Goal: Task Accomplishment & Management: Complete application form

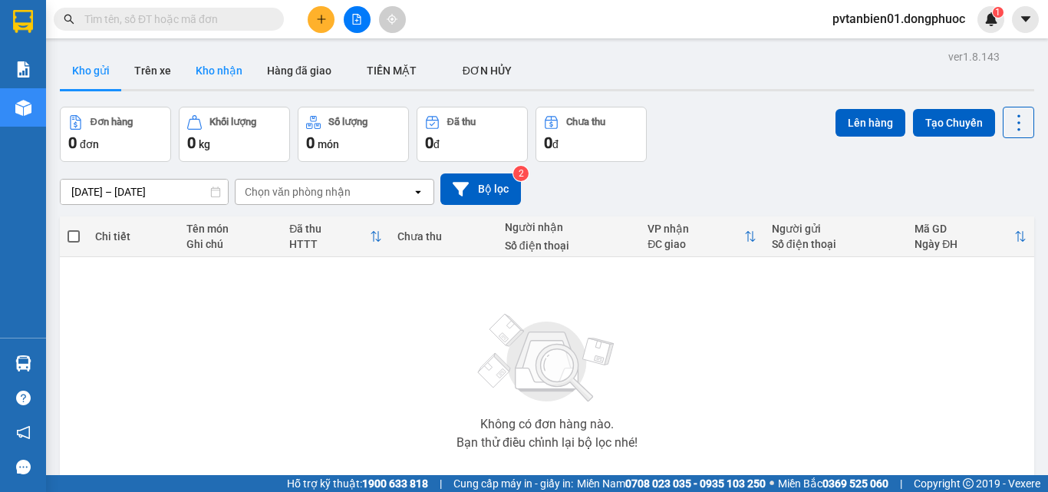
click at [216, 65] on button "Kho nhận" at bounding box center [218, 70] width 71 height 37
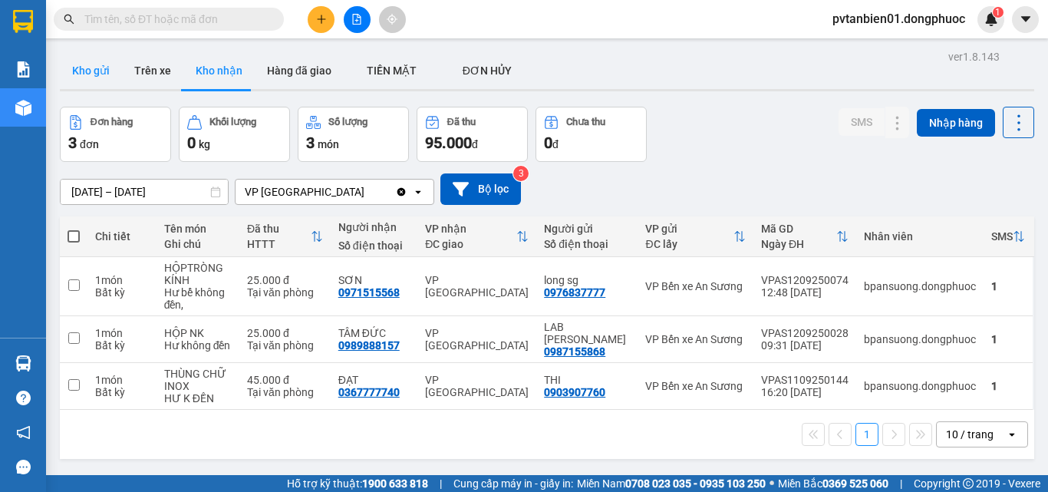
click at [91, 65] on button "Kho gửi" at bounding box center [91, 70] width 62 height 37
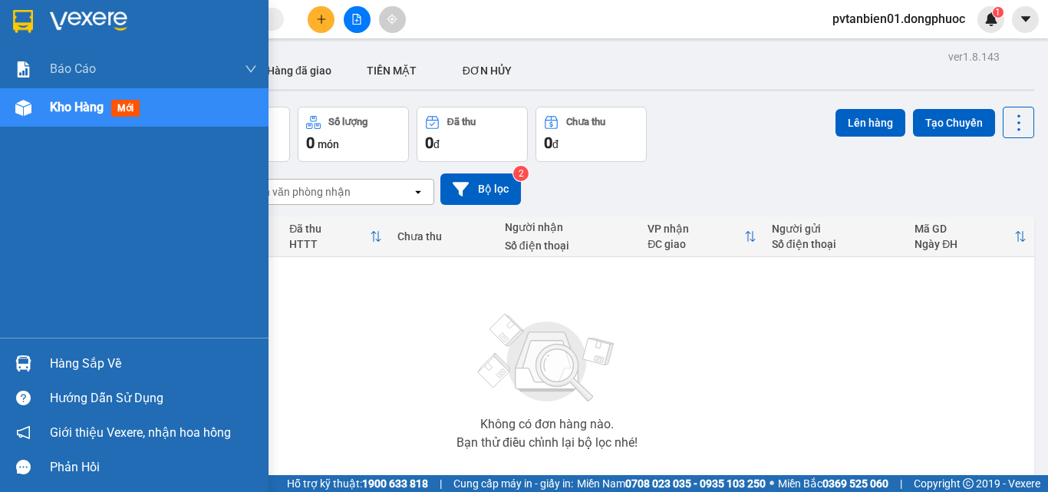
click at [77, 358] on div "Hàng sắp về" at bounding box center [153, 363] width 207 height 23
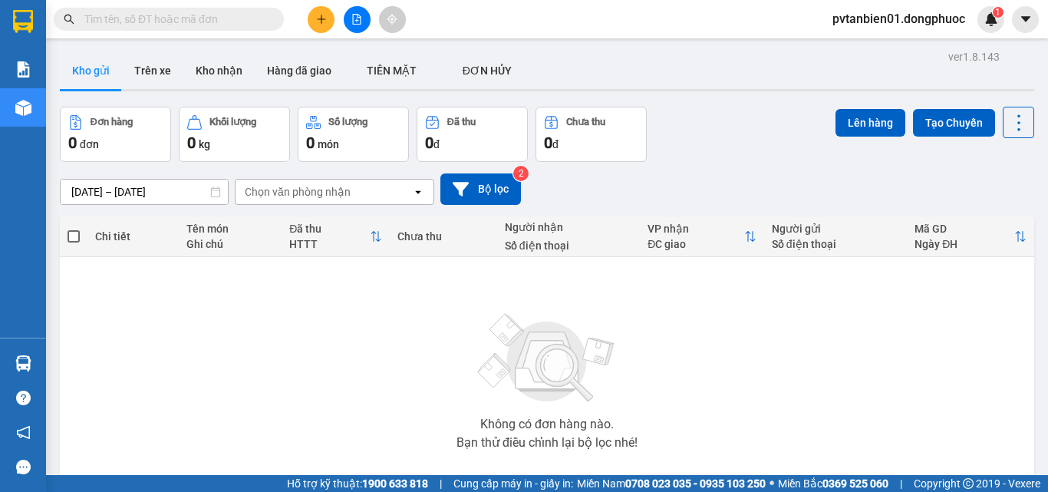
click at [818, 376] on section "Kết quả tìm kiếm ( 0 ) Bộ lọc Ngày tạo đơn gần nhất No Data pvtanbien01.dongphu…" at bounding box center [524, 246] width 1048 height 492
click at [220, 74] on button "Kho nhận" at bounding box center [218, 70] width 71 height 37
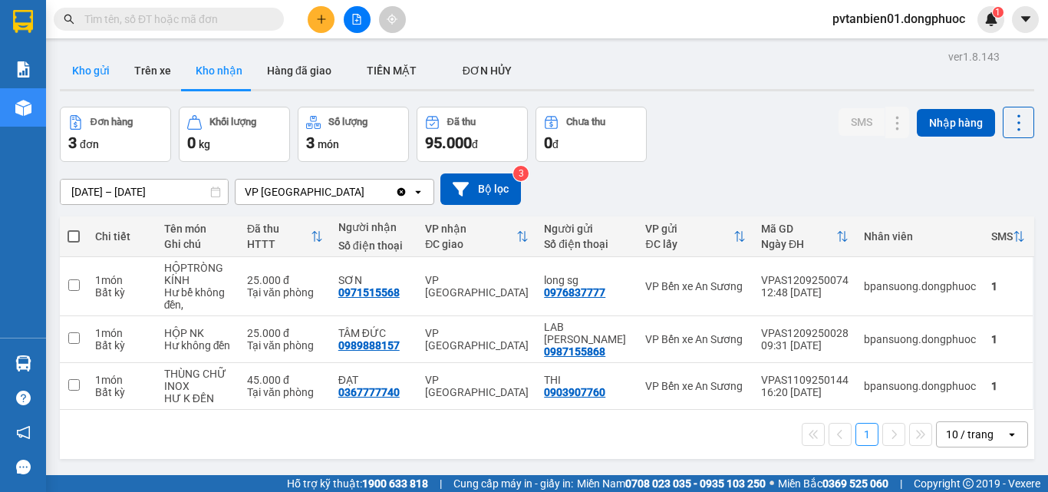
click at [87, 74] on button "Kho gửi" at bounding box center [91, 70] width 62 height 37
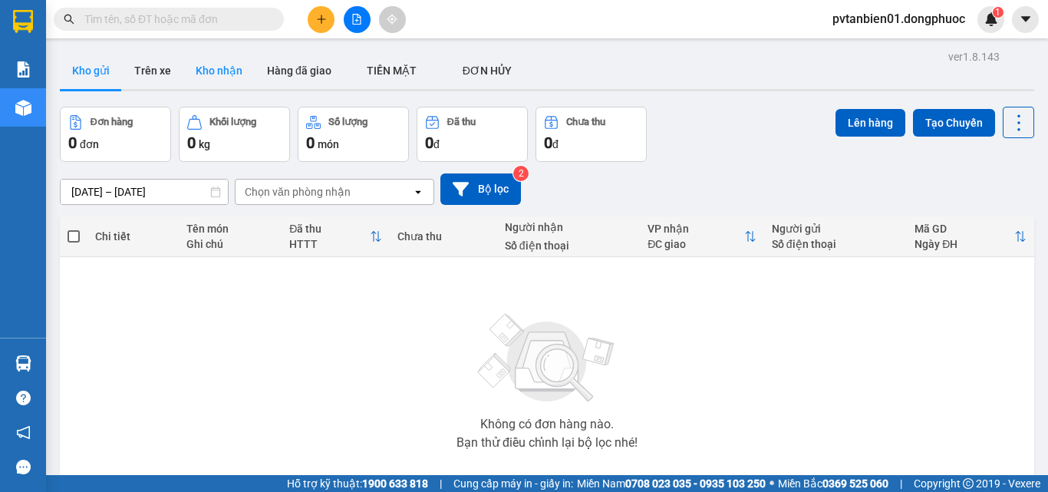
click at [202, 83] on button "Kho nhận" at bounding box center [218, 70] width 71 height 37
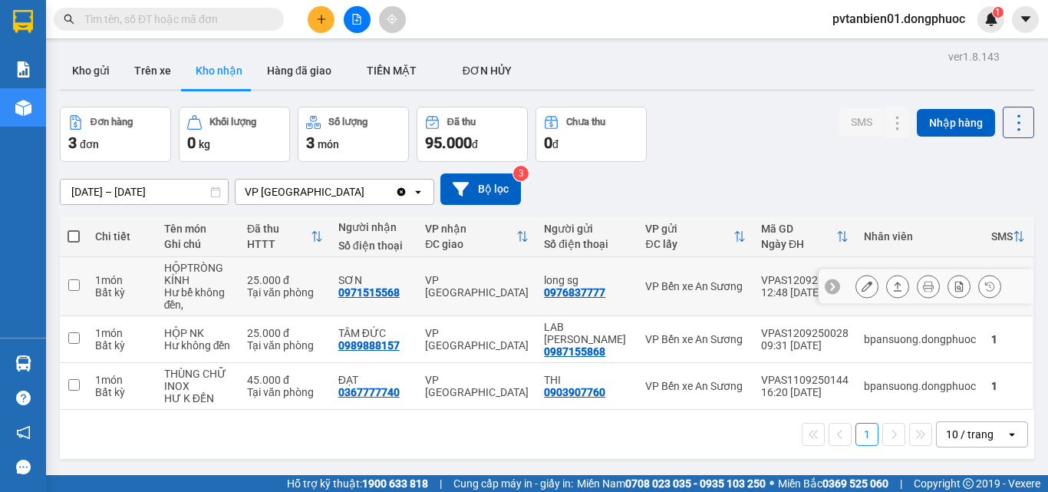
click at [68, 282] on input "checkbox" at bounding box center [74, 285] width 12 height 12
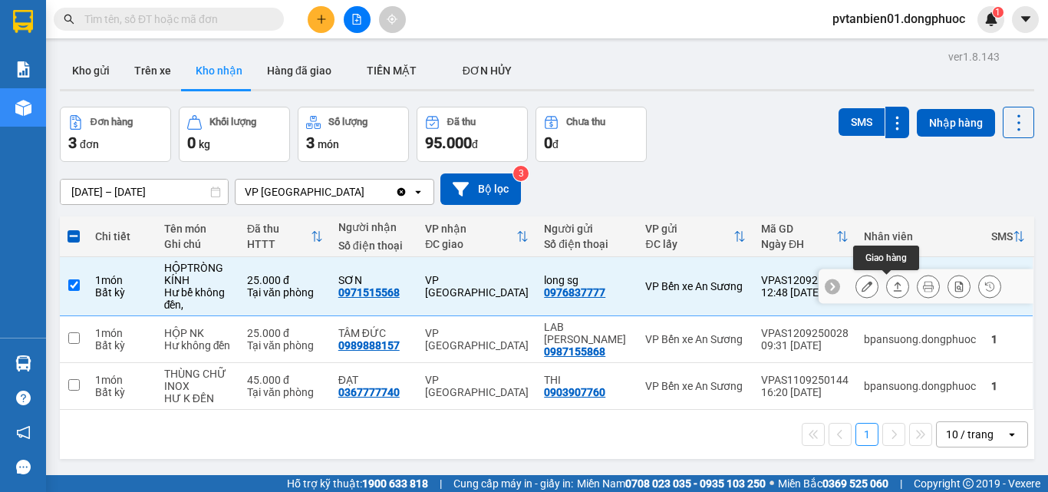
click at [892, 289] on icon at bounding box center [897, 286] width 11 height 11
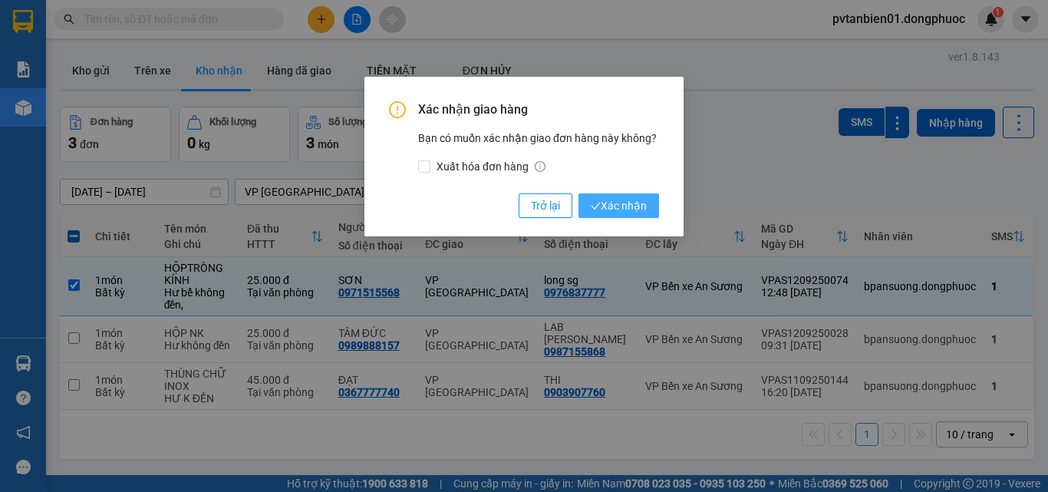
click at [629, 204] on span "Xác nhận" at bounding box center [619, 205] width 56 height 17
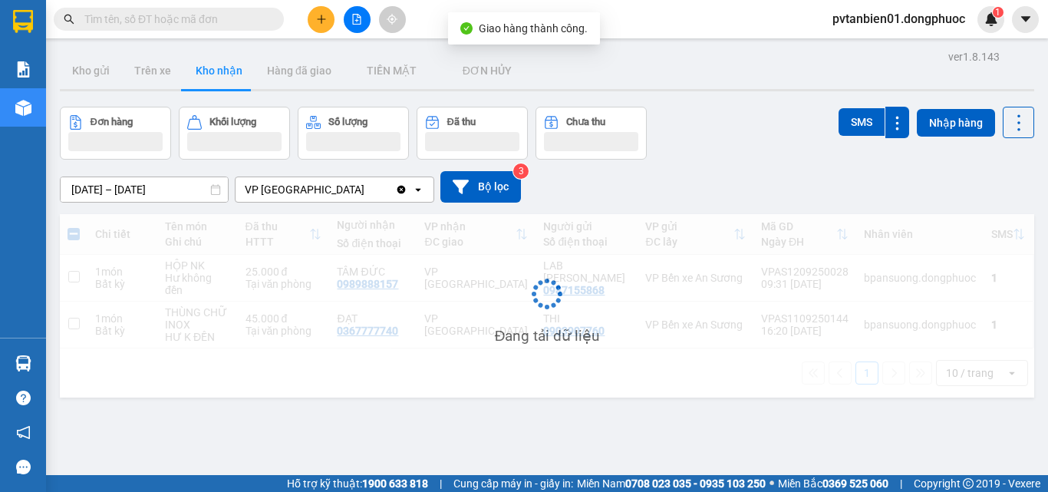
checkbox input "false"
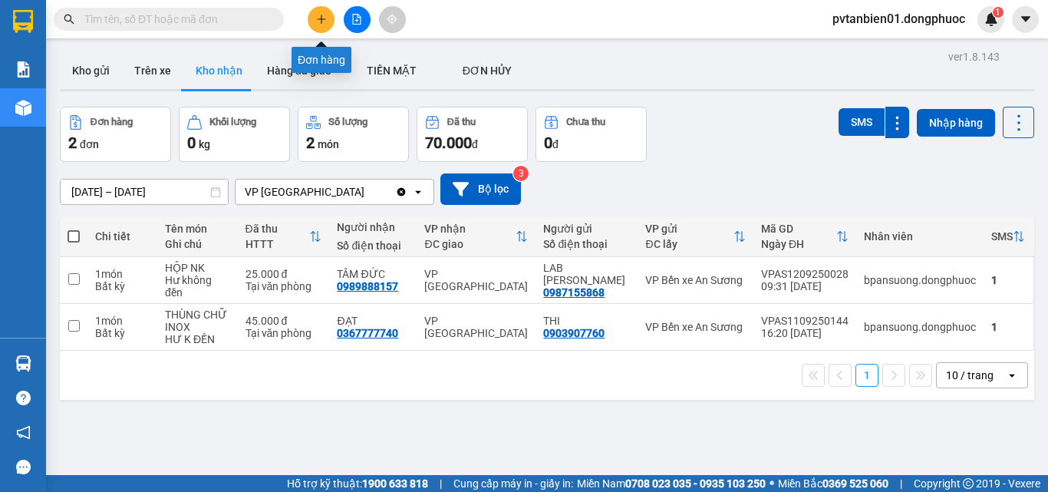
click at [322, 23] on icon "plus" at bounding box center [321, 19] width 11 height 11
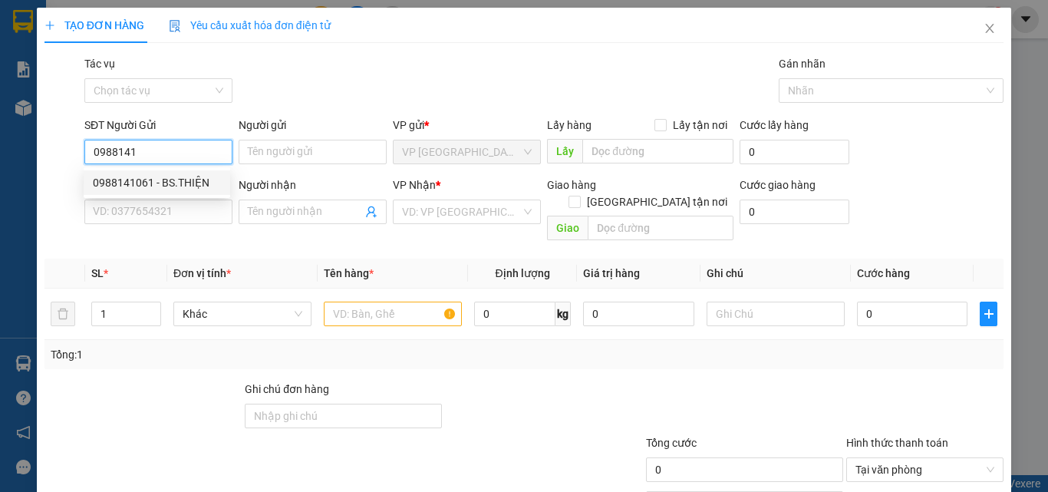
click at [166, 183] on div "0988141061 - BS.THIỆN" at bounding box center [157, 182] width 128 height 17
type input "0988141061"
type input "BS.THIỆN"
type input "0918606727"
type input "LABO NHẬT NGUYỆT"
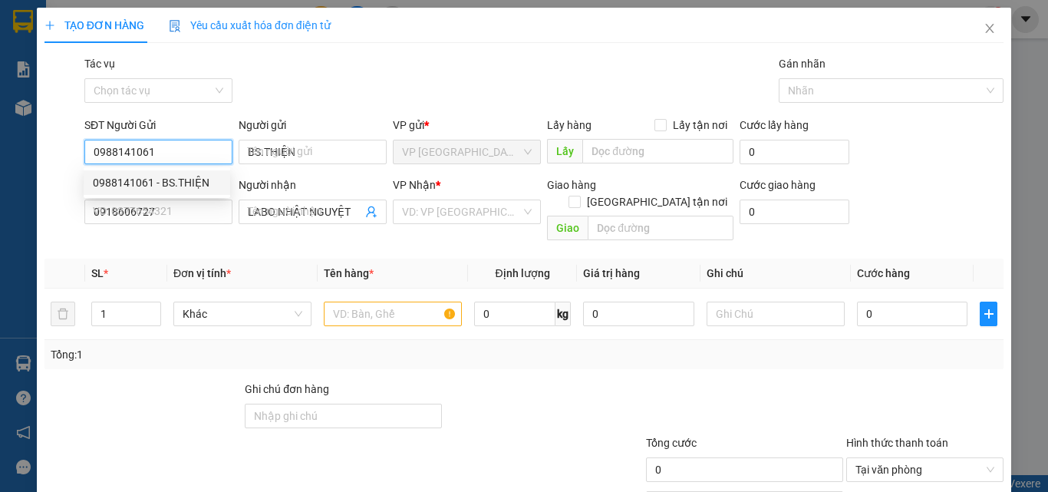
type input "25.000"
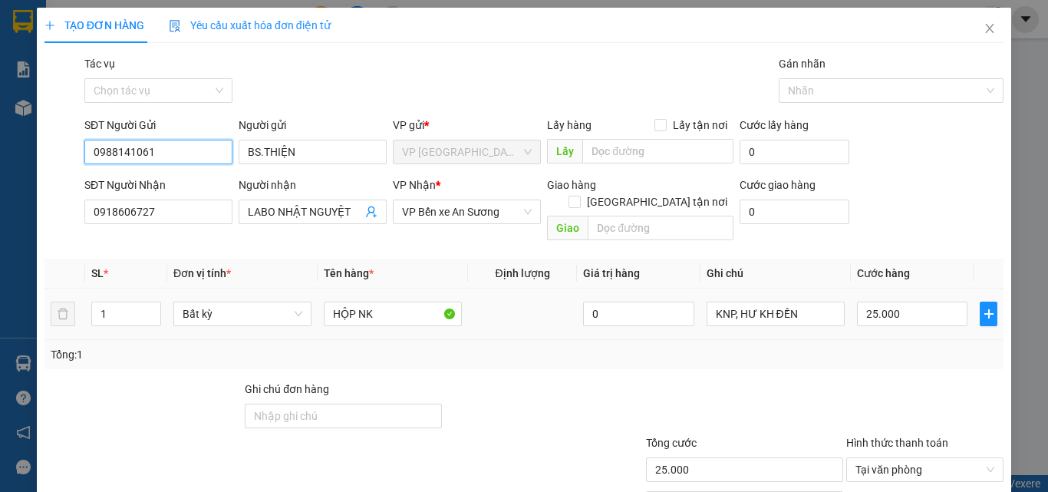
scroll to position [76, 0]
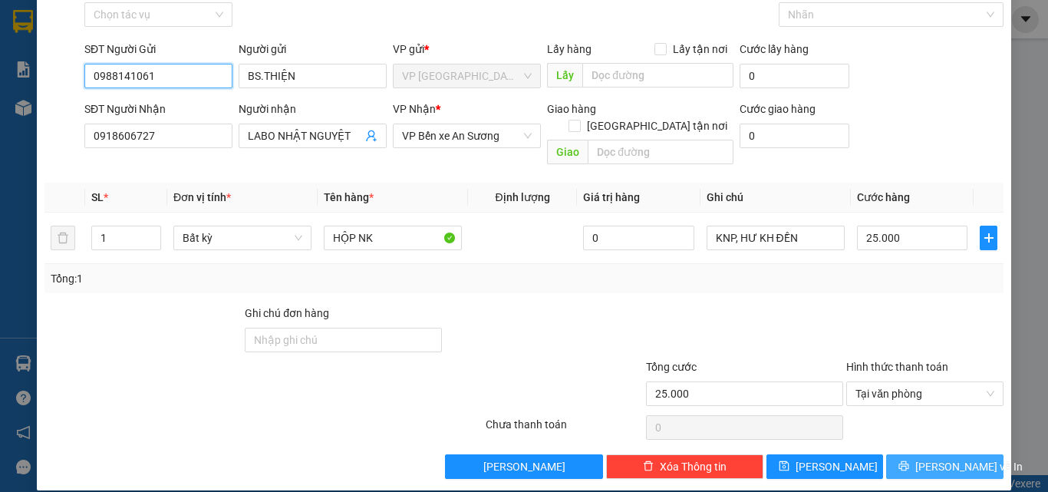
type input "0988141061"
click at [956, 458] on span "[PERSON_NAME] và In" at bounding box center [968, 466] width 107 height 17
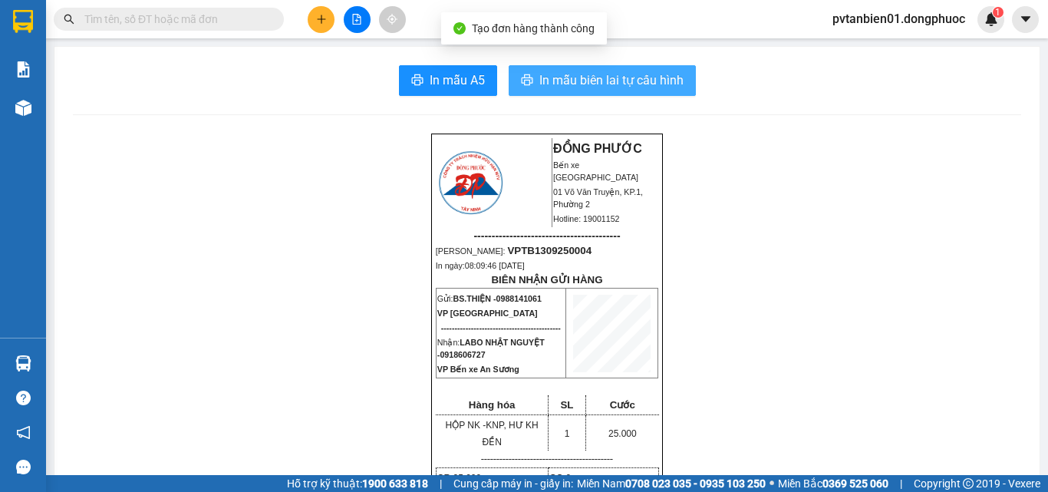
click at [638, 78] on span "In mẫu biên lai tự cấu hình" at bounding box center [611, 80] width 144 height 19
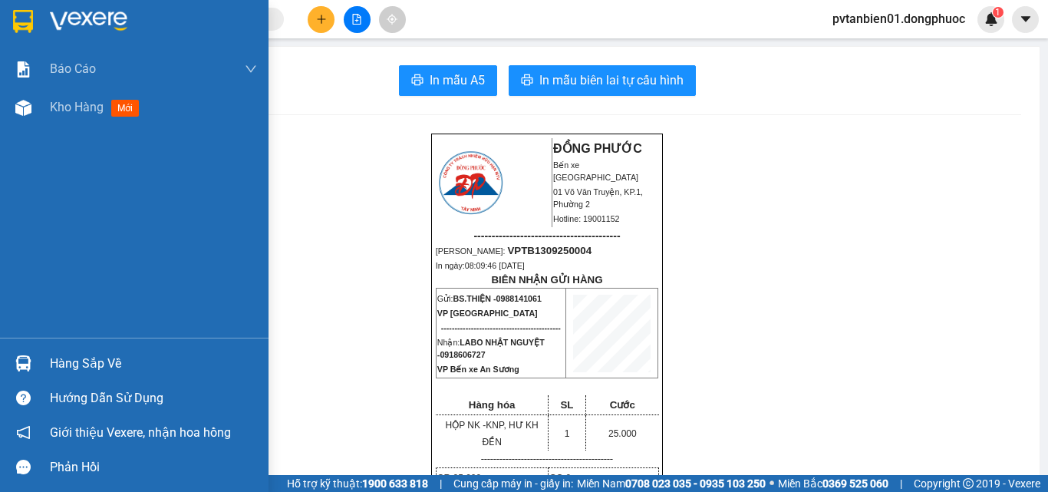
click at [59, 10] on img at bounding box center [89, 21] width 78 height 23
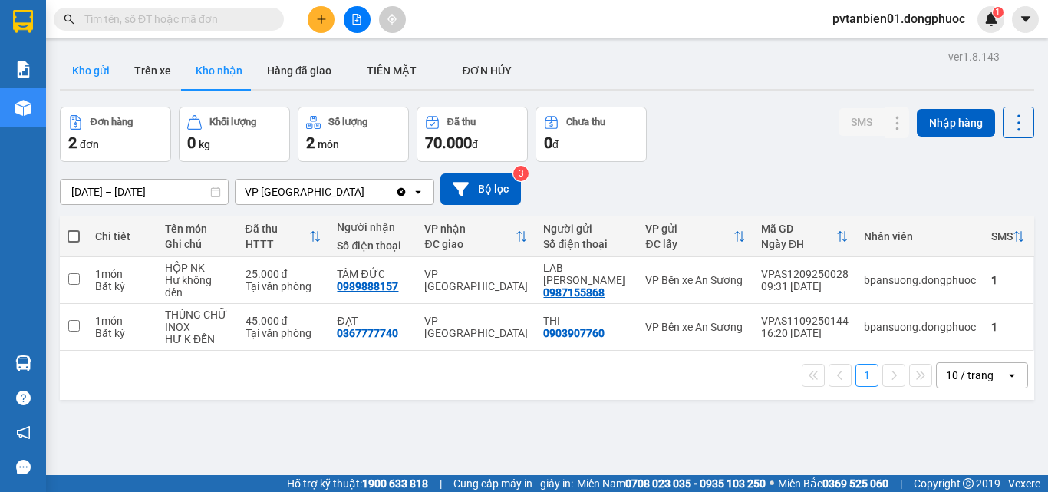
click at [96, 71] on button "Kho gửi" at bounding box center [91, 70] width 62 height 37
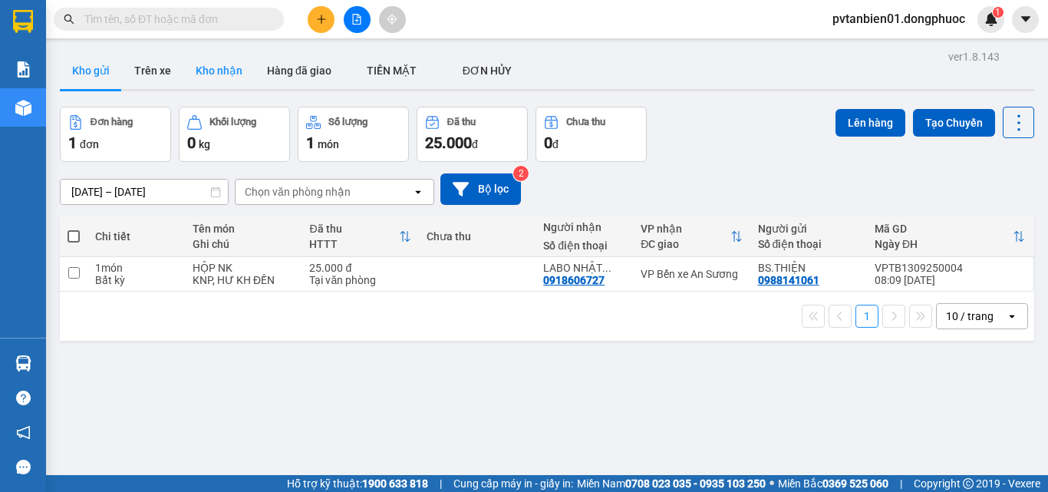
click at [219, 67] on button "Kho nhận" at bounding box center [218, 70] width 71 height 37
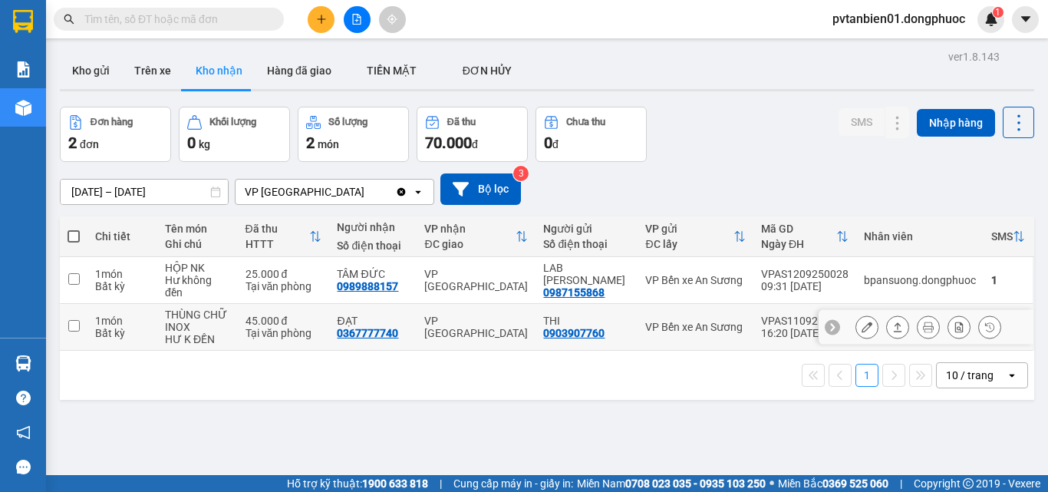
click at [74, 327] on input "checkbox" at bounding box center [74, 326] width 12 height 12
checkbox input "true"
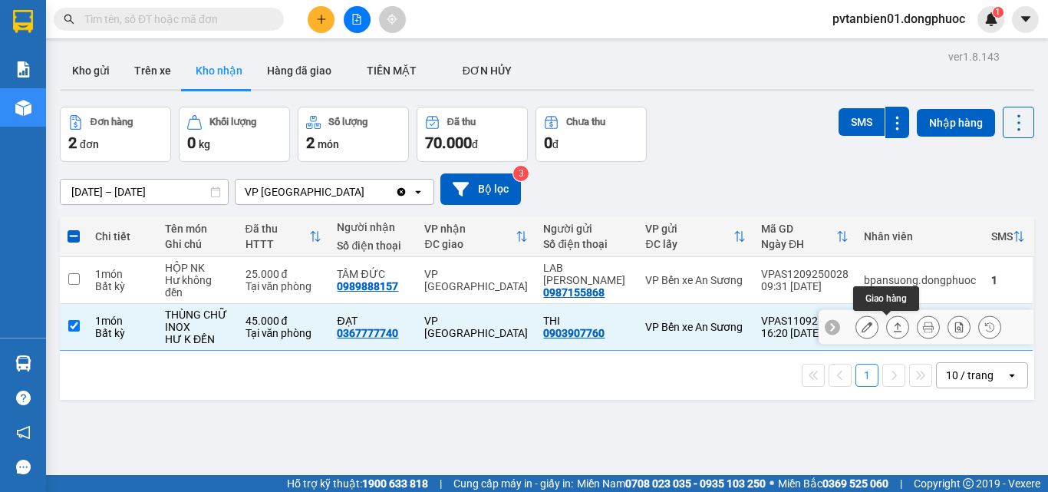
click at [892, 328] on icon at bounding box center [897, 327] width 11 height 11
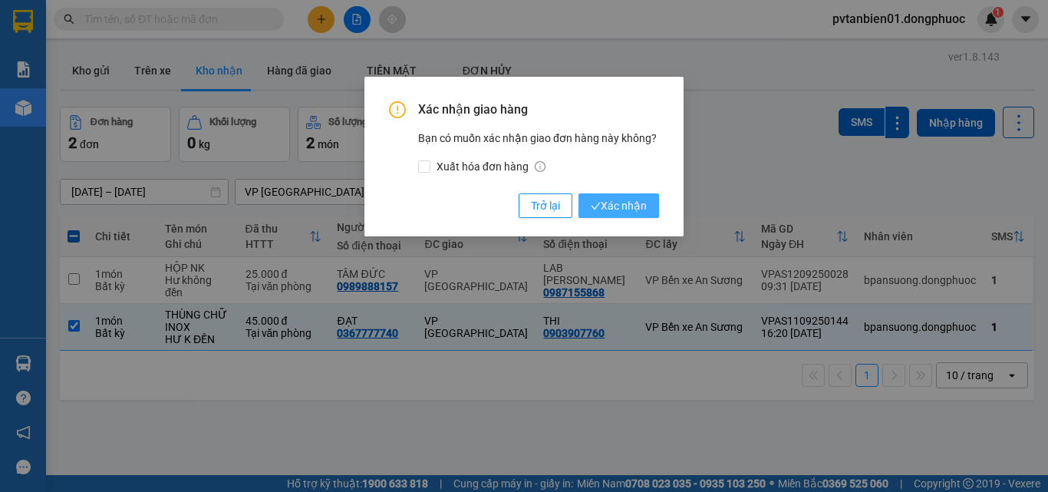
click at [633, 209] on span "Xác nhận" at bounding box center [619, 205] width 56 height 17
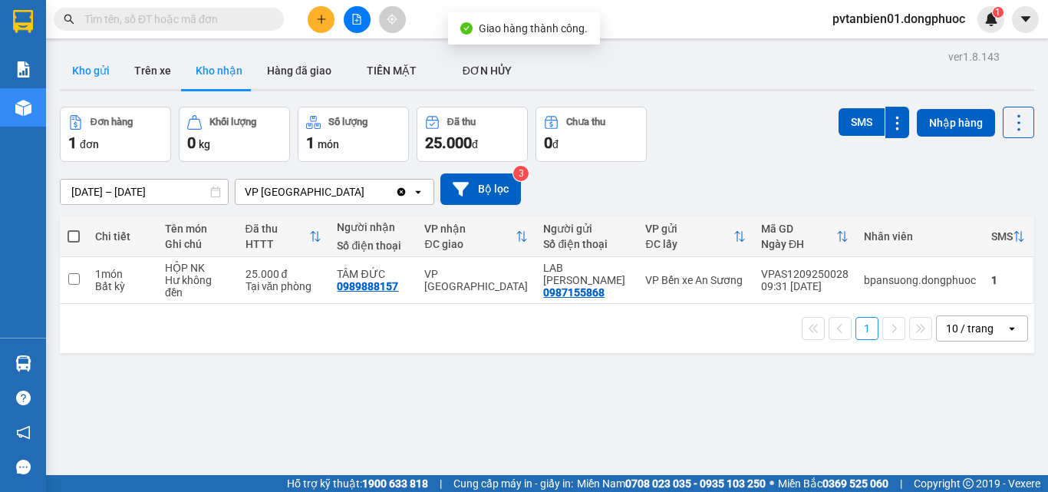
click at [87, 63] on button "Kho gửi" at bounding box center [91, 70] width 62 height 37
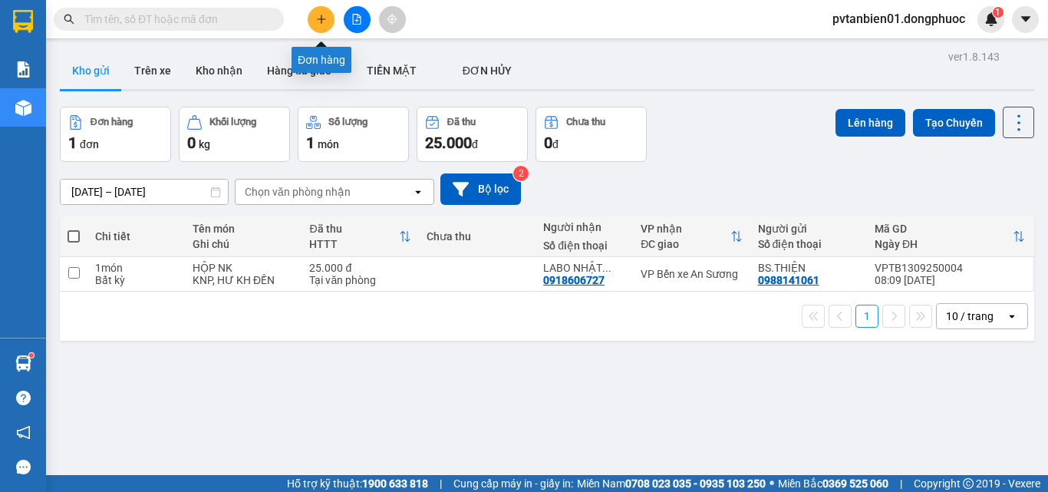
click at [322, 12] on button at bounding box center [321, 19] width 27 height 27
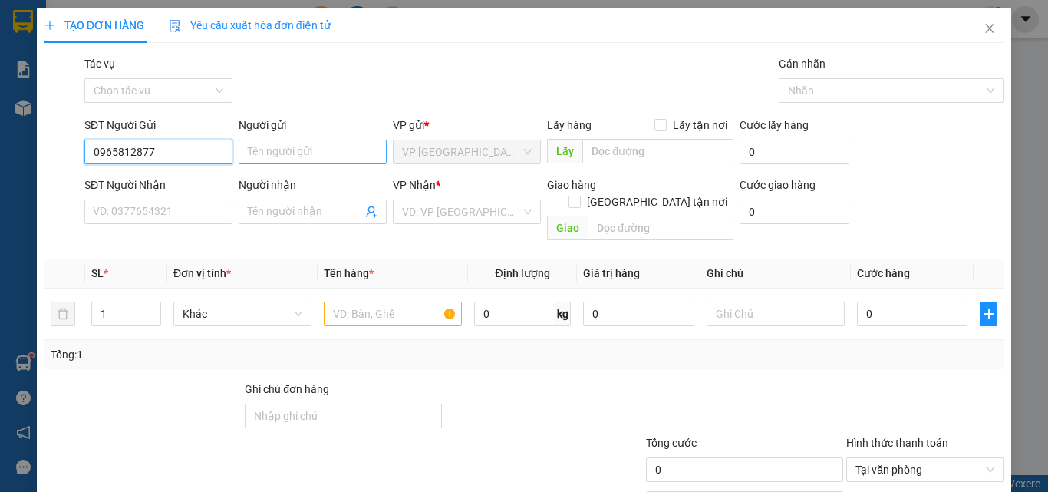
type input "0965812877"
drag, startPoint x: 328, startPoint y: 154, endPoint x: 382, endPoint y: 138, distance: 56.8
click at [329, 154] on input "Người gửi" at bounding box center [313, 152] width 148 height 25
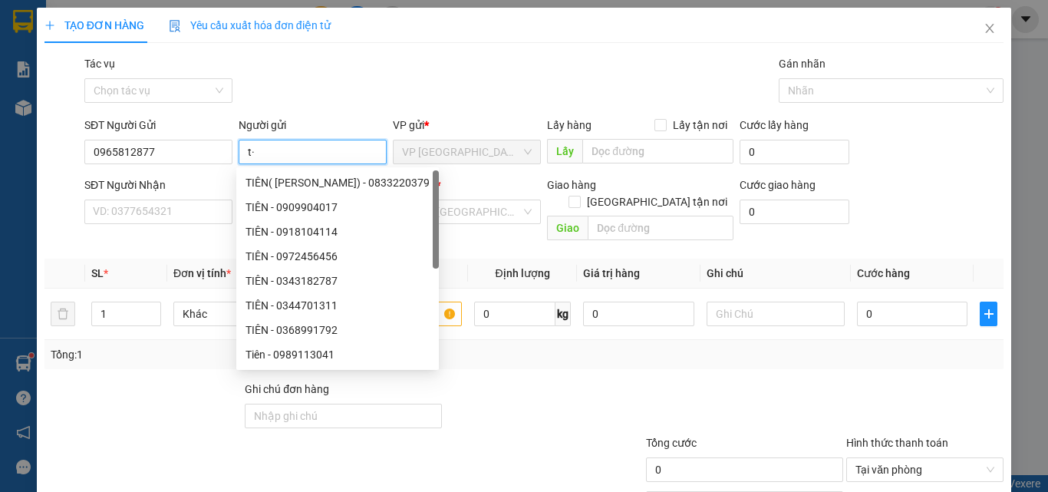
type input "t"
type input "TIÊN"
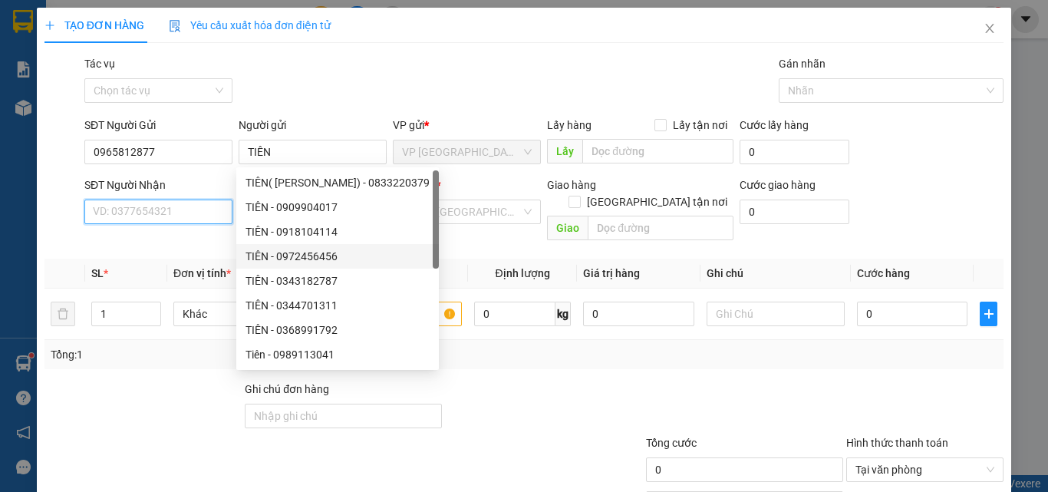
click at [118, 215] on input "SĐT Người Nhận" at bounding box center [158, 212] width 148 height 25
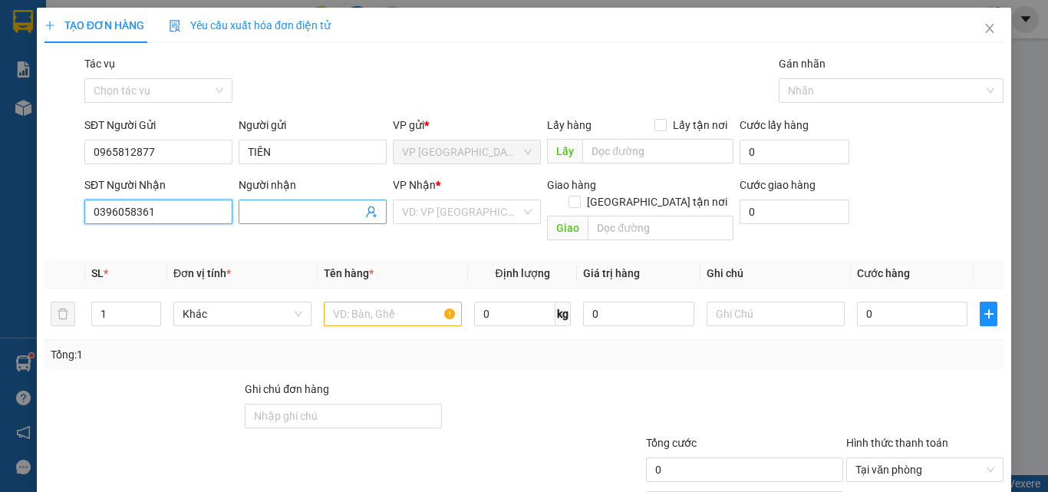
type input "0396058361"
click at [277, 213] on input "Người nhận" at bounding box center [305, 211] width 114 height 17
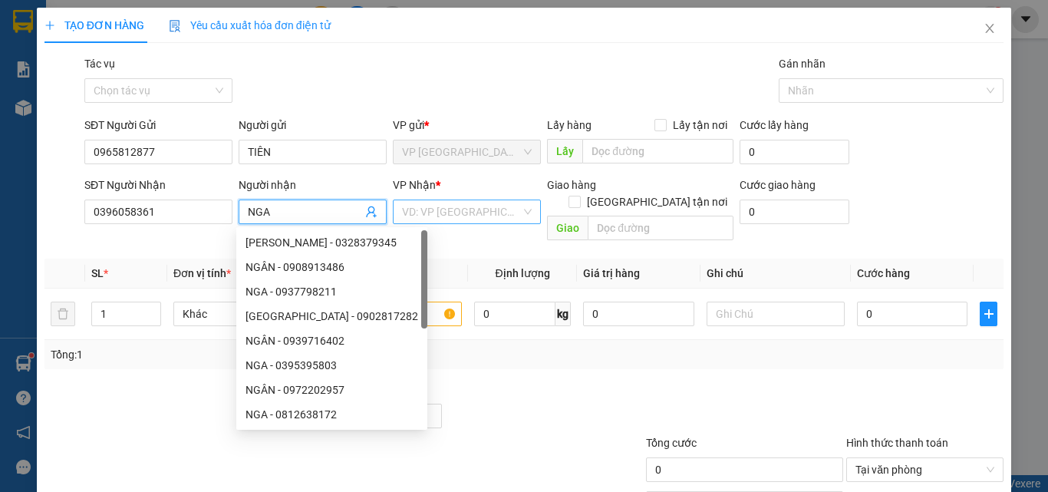
type input "NGA"
click at [474, 220] on input "search" at bounding box center [461, 211] width 119 height 23
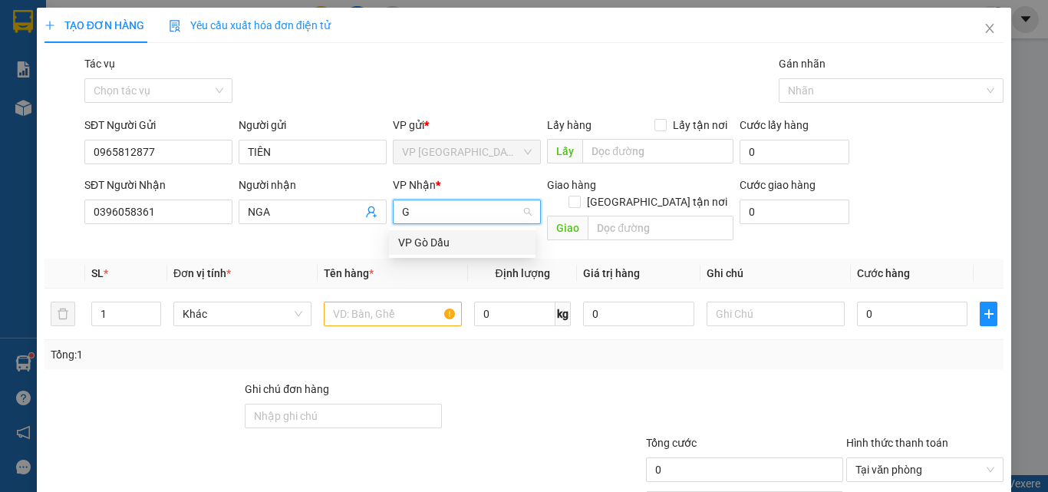
type input "GÒ"
click at [467, 246] on div "VP Gò Dầu" at bounding box center [462, 242] width 128 height 17
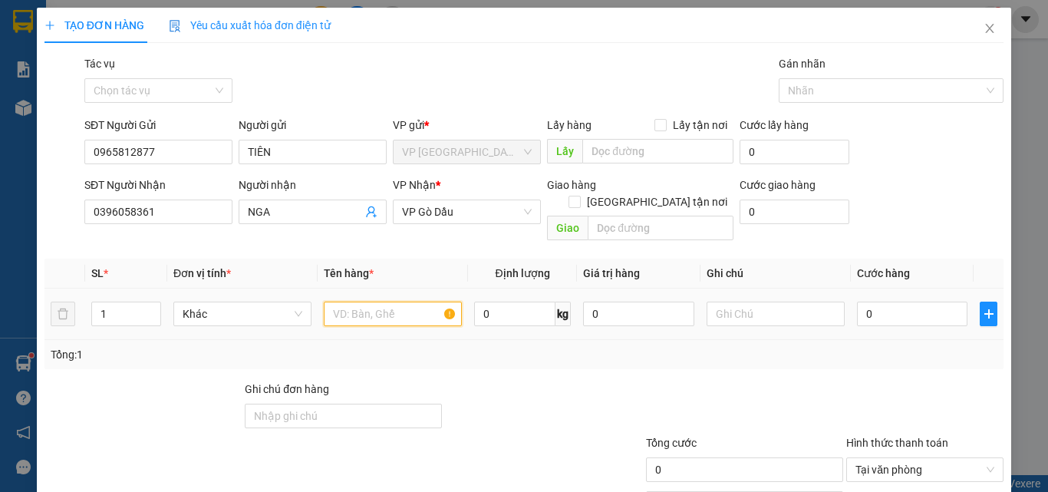
click at [380, 302] on input "text" at bounding box center [393, 314] width 138 height 25
type input "THÙNG SỮA"
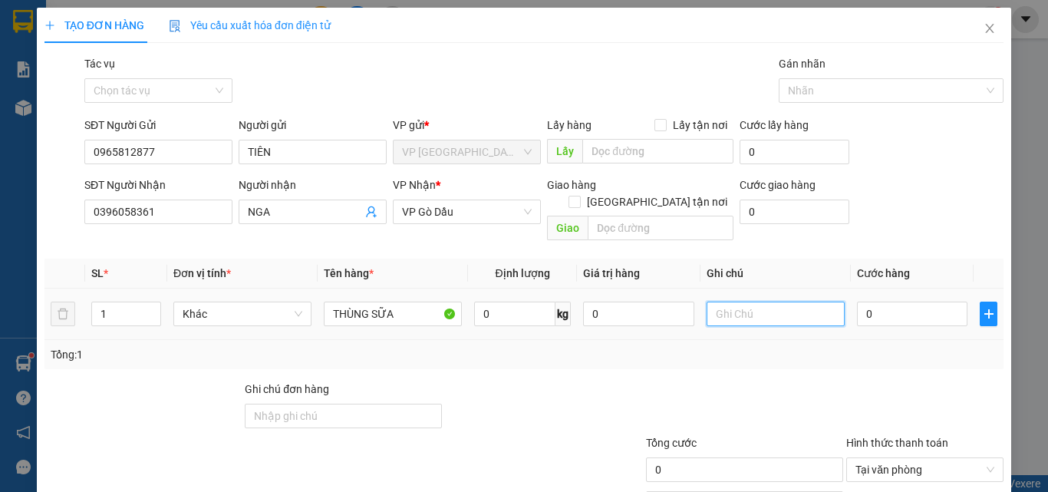
click at [751, 302] on input "text" at bounding box center [776, 314] width 138 height 25
type input "HKĐ"
click at [900, 302] on input "0" at bounding box center [912, 314] width 110 height 25
type input "4"
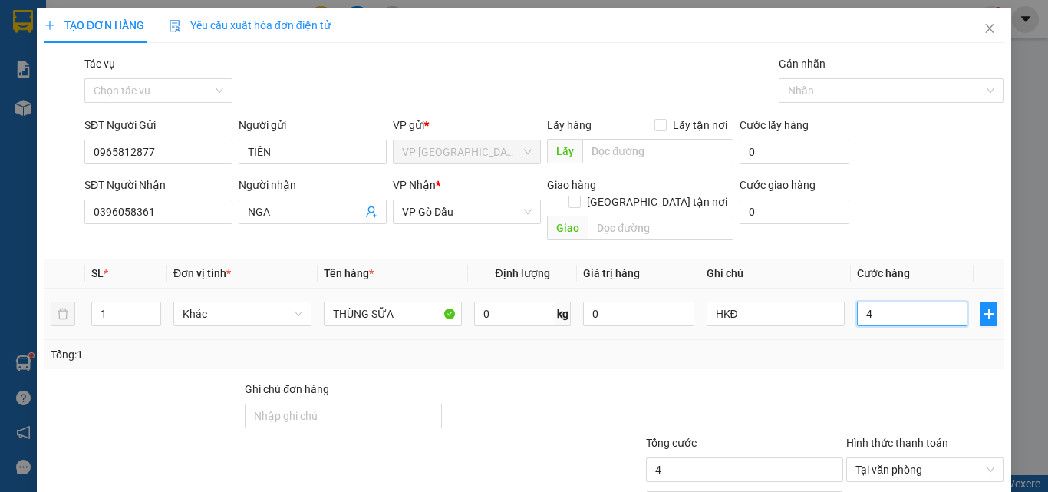
type input "45"
click at [805, 348] on div "Tổng: 1" at bounding box center [524, 354] width 959 height 29
type input "45.000"
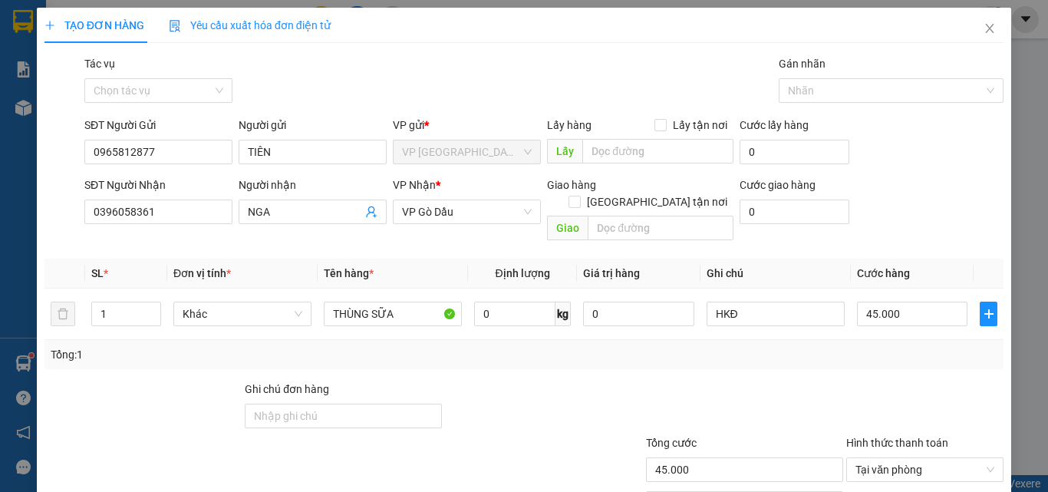
scroll to position [76, 0]
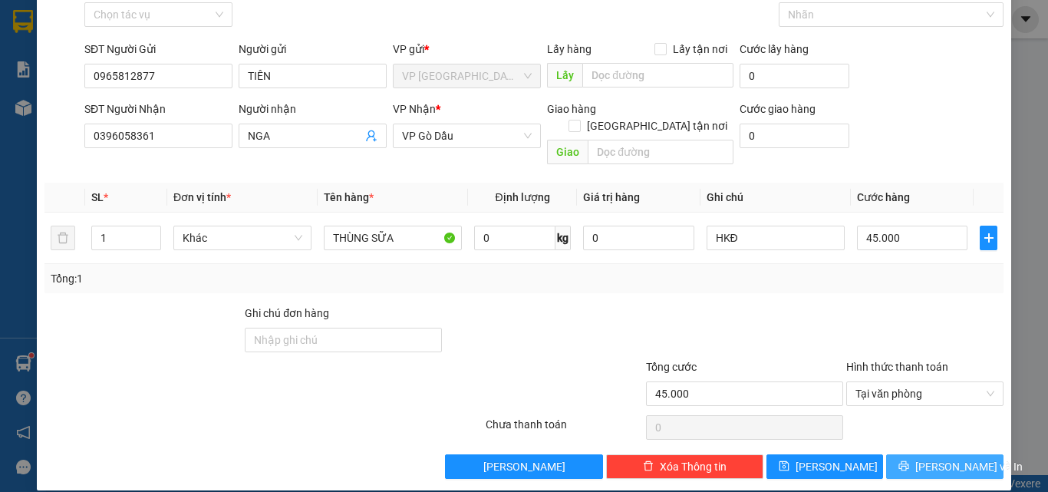
click at [945, 458] on span "[PERSON_NAME] và In" at bounding box center [968, 466] width 107 height 17
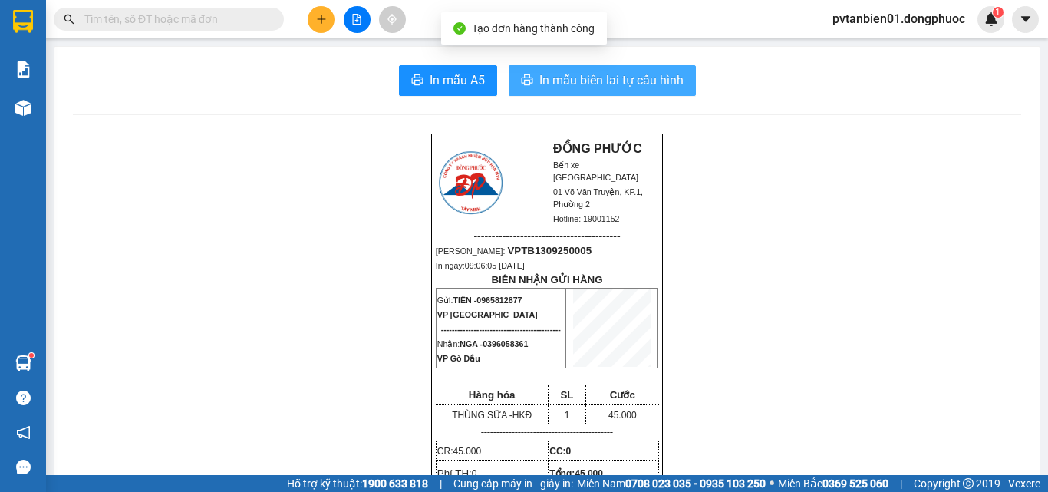
click at [583, 77] on span "In mẫu biên lai tự cấu hình" at bounding box center [611, 80] width 144 height 19
